Goal: Navigation & Orientation: Find specific page/section

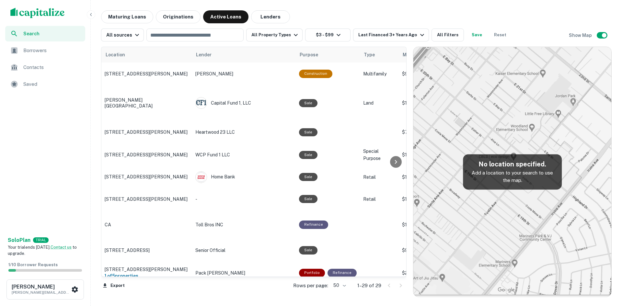
click at [46, 51] on span "Borrowers" at bounding box center [52, 51] width 58 height 8
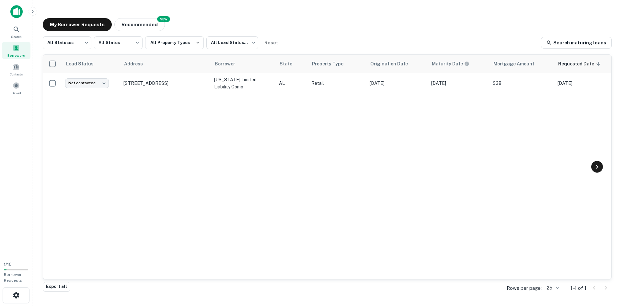
click at [596, 167] on icon at bounding box center [598, 167] width 8 height 8
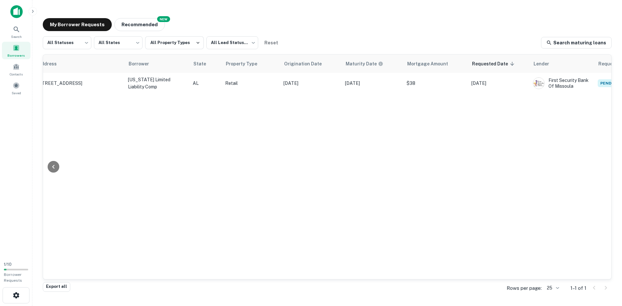
scroll to position [0, 128]
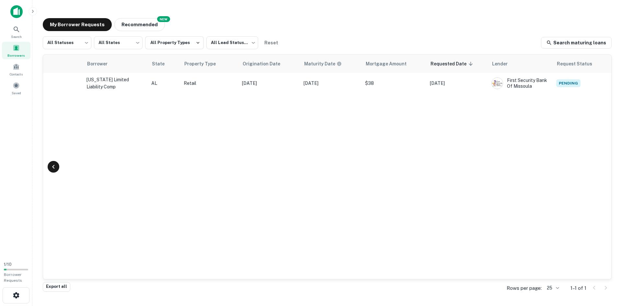
click at [57, 169] on icon at bounding box center [54, 167] width 8 height 8
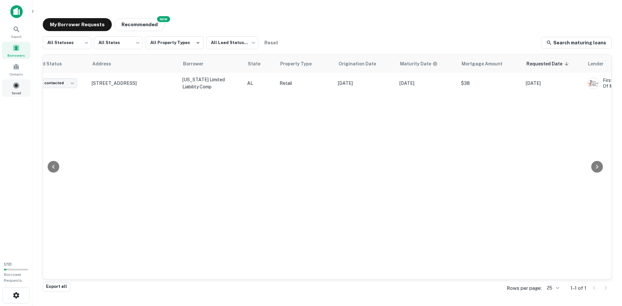
scroll to position [0, 0]
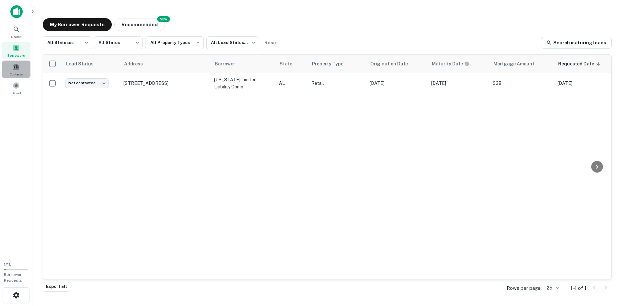
click at [17, 67] on span at bounding box center [16, 66] width 7 height 7
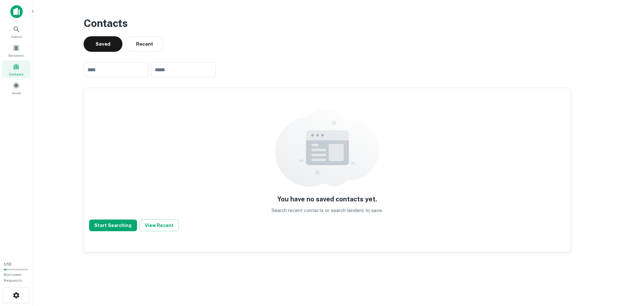
click at [35, 11] on icon "button" at bounding box center [32, 11] width 5 height 5
